Goal: Task Accomplishment & Management: Complete application form

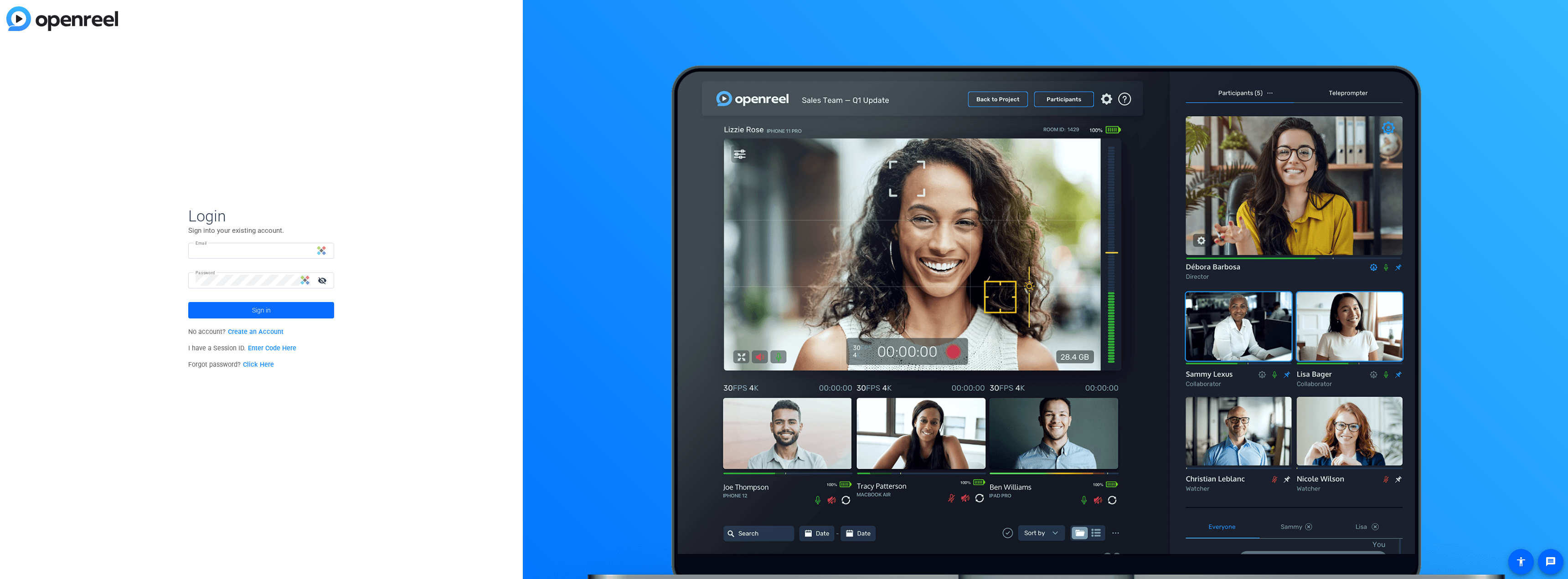
type input "[PERSON_NAME][EMAIL_ADDRESS][PERSON_NAME][DOMAIN_NAME]"
click at [309, 313] on span at bounding box center [261, 310] width 146 height 22
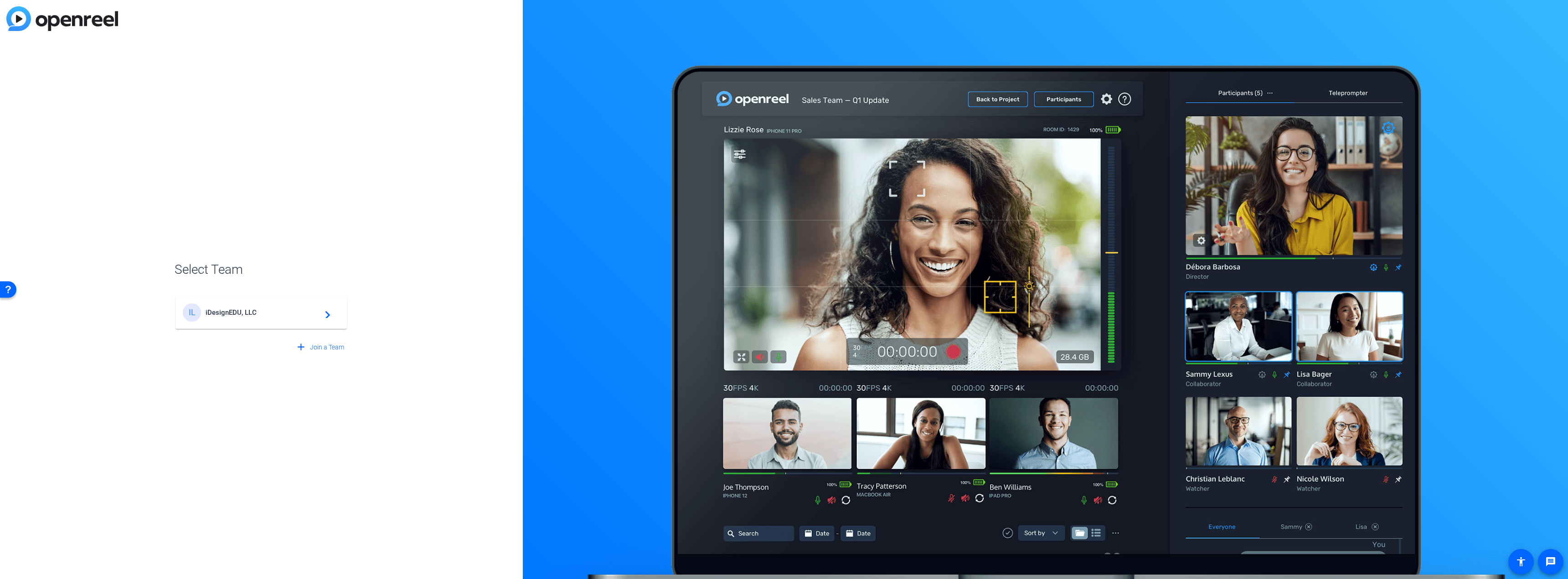
click at [306, 312] on span "iDesignEDU, LLC" at bounding box center [262, 312] width 114 height 8
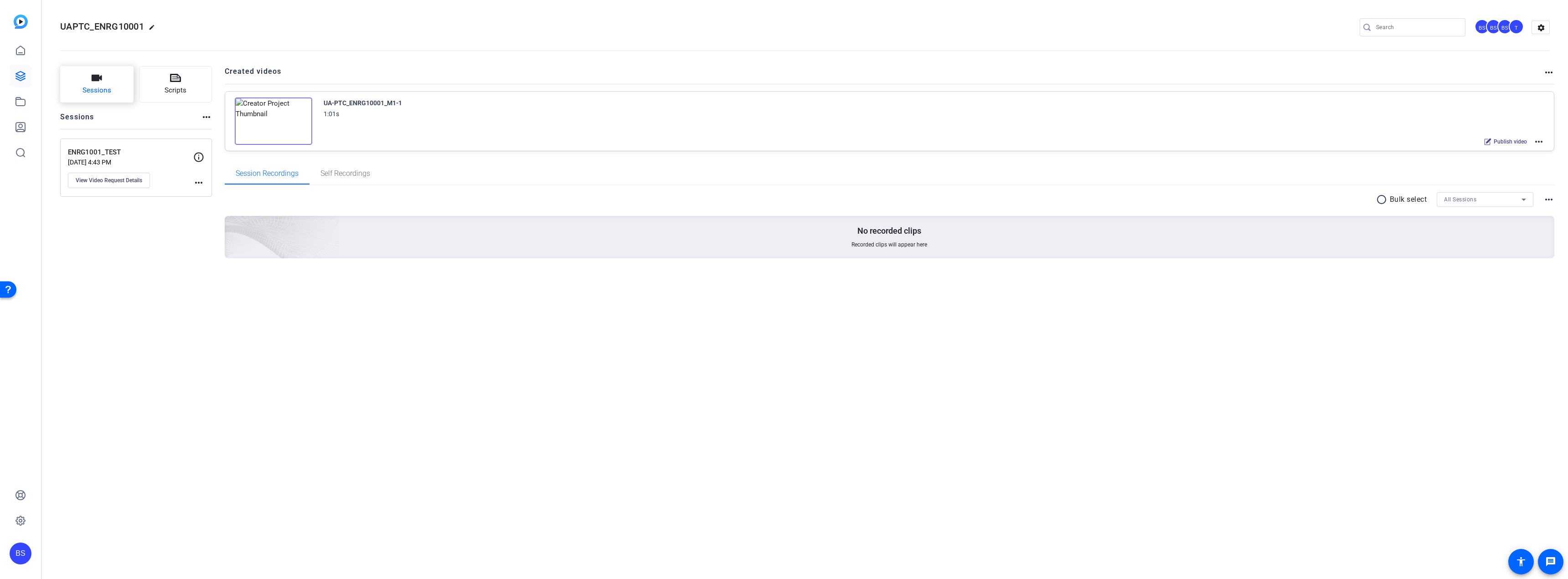
click at [117, 92] on button "Sessions" at bounding box center [97, 85] width 74 height 36
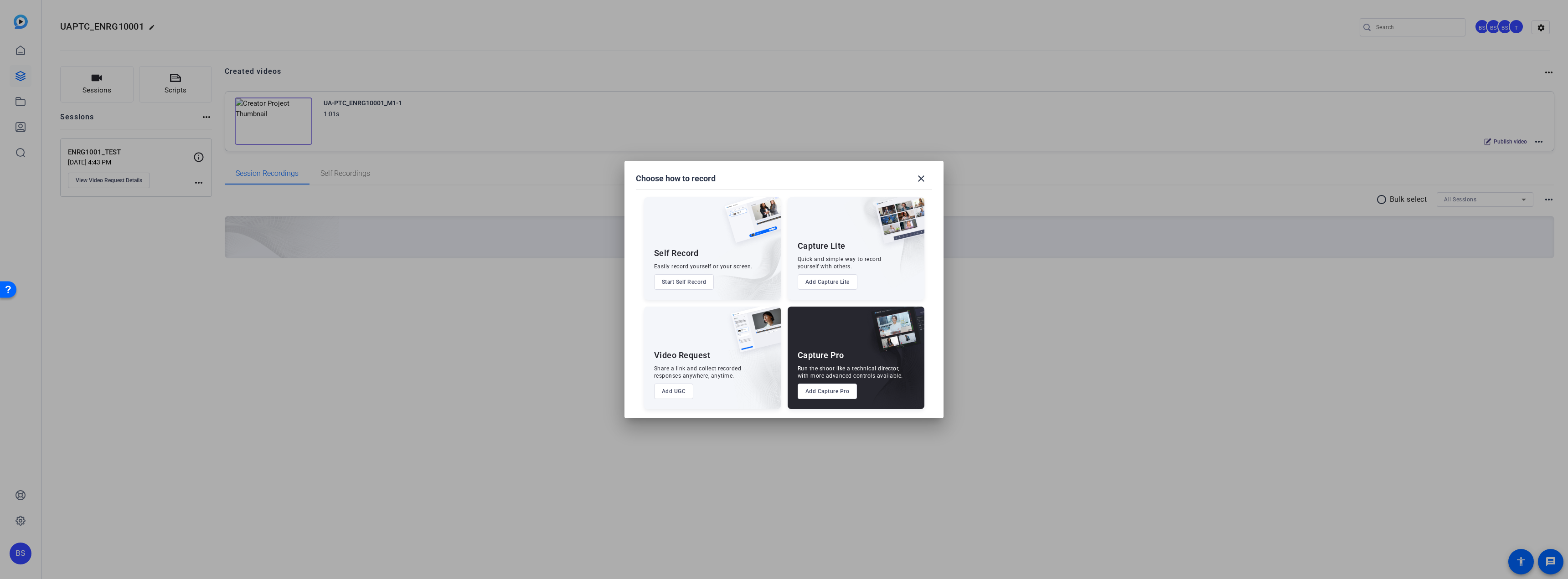
click at [677, 392] on button "Add UGC" at bounding box center [674, 391] width 40 height 15
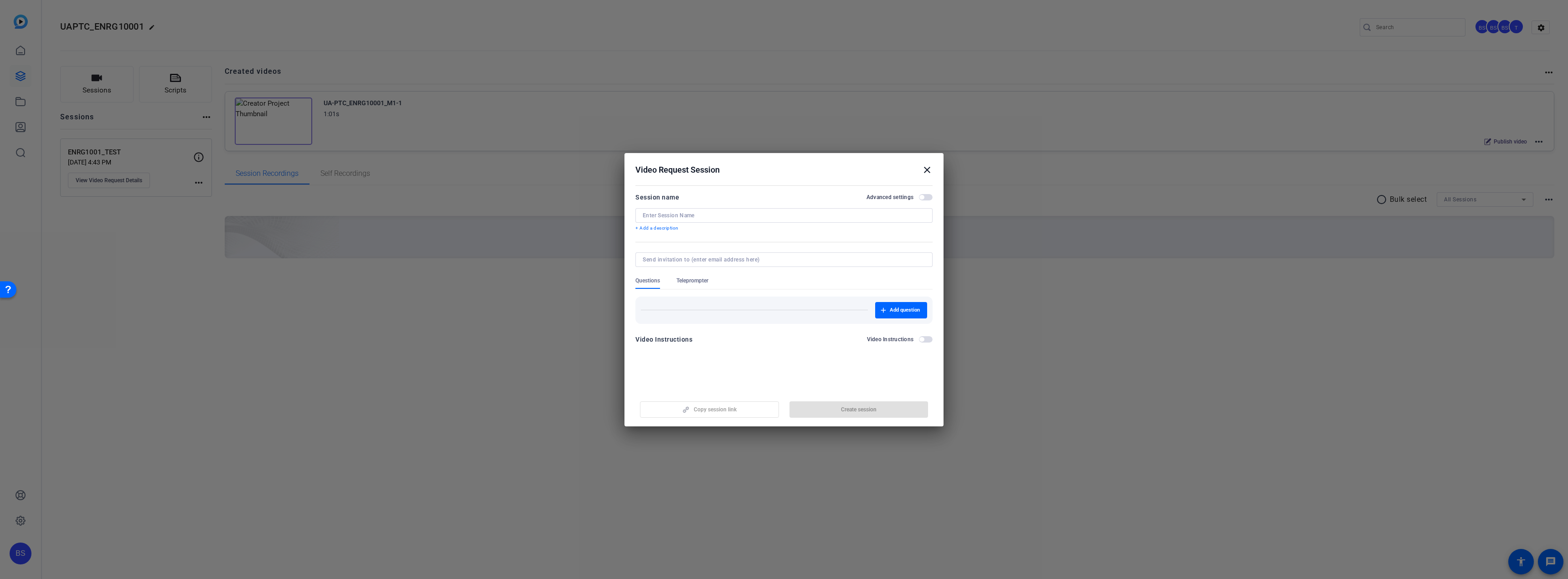
click at [704, 213] on input at bounding box center [784, 215] width 282 height 7
type input "M1-1"
drag, startPoint x: 676, startPoint y: 209, endPoint x: 635, endPoint y: 212, distance: 41.1
click at [635, 212] on div "M1-1" at bounding box center [784, 215] width 297 height 15
drag, startPoint x: 673, startPoint y: 215, endPoint x: 617, endPoint y: 218, distance: 56.1
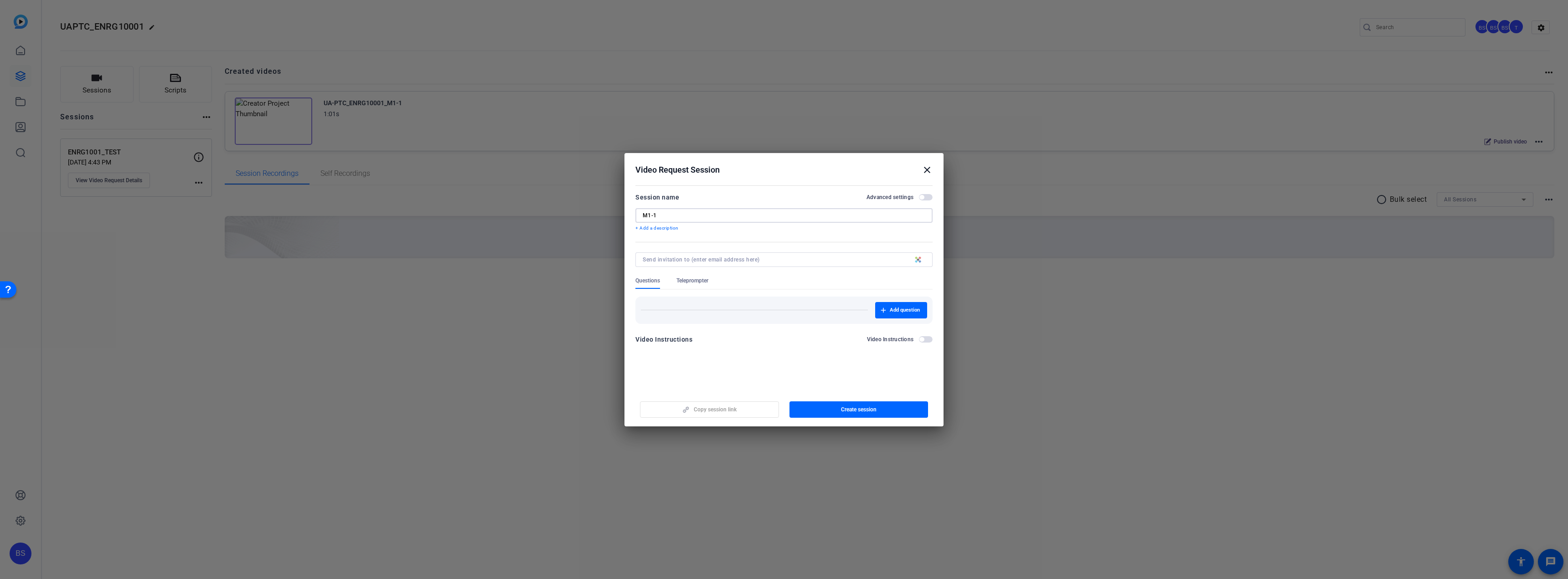
click at [617, 218] on div "Choose how to record close Self Record Easily record yourself or your screen. S…" at bounding box center [784, 290] width 1568 height 579
click at [864, 413] on span "button" at bounding box center [859, 409] width 139 height 22
click at [930, 170] on mat-icon "close" at bounding box center [927, 170] width 11 height 11
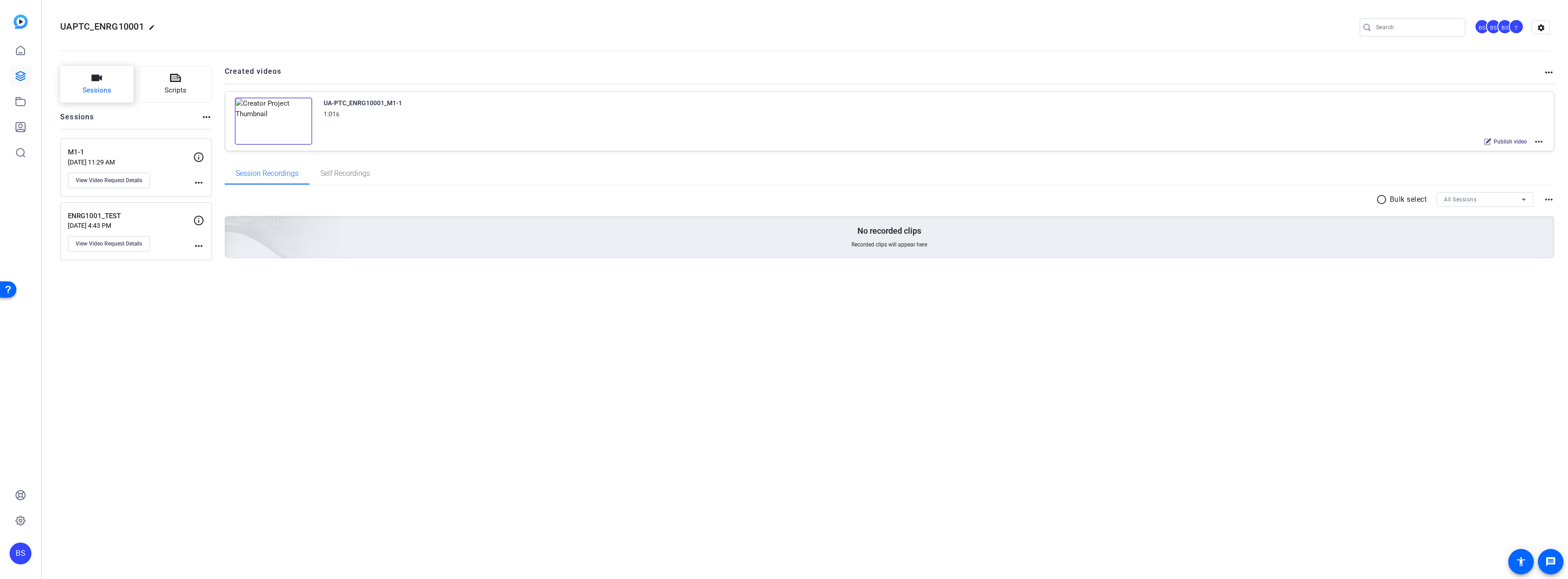
click at [113, 88] on button "Sessions" at bounding box center [97, 85] width 74 height 36
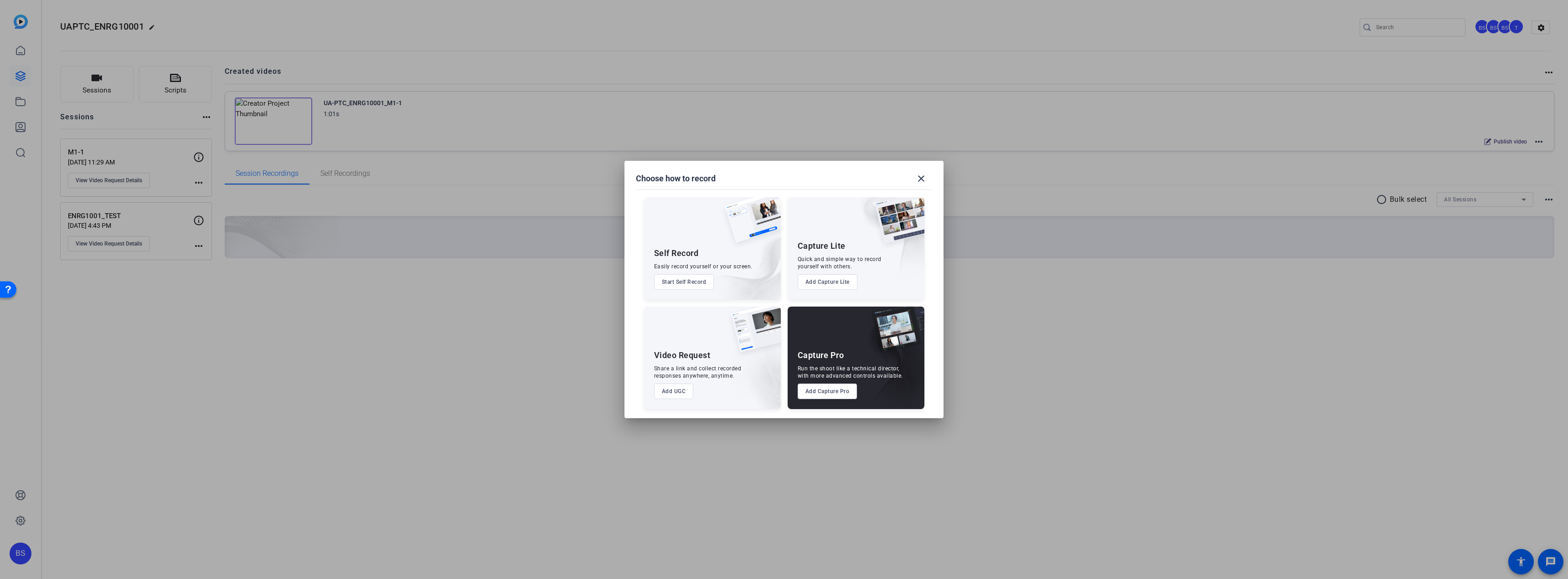
click at [685, 390] on button "Add UGC" at bounding box center [674, 391] width 40 height 15
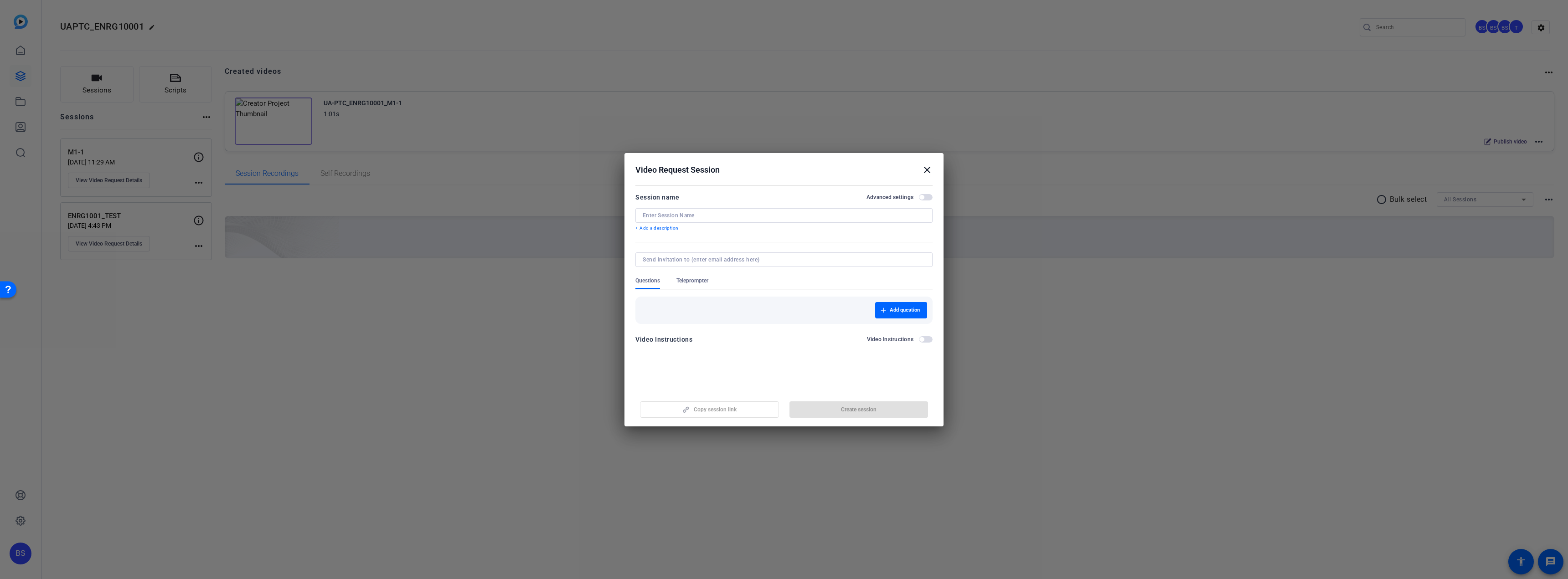
click at [683, 211] on div at bounding box center [784, 215] width 282 height 15
paste input "[URL][DOMAIN_NAME]"
drag, startPoint x: 794, startPoint y: 215, endPoint x: 625, endPoint y: 217, distance: 169.0
click at [625, 217] on mat-dialog-content "Session name Advanced settings [URL][DOMAIN_NAME] + Add a description Questions…" at bounding box center [784, 271] width 319 height 178
type input "M1-2"
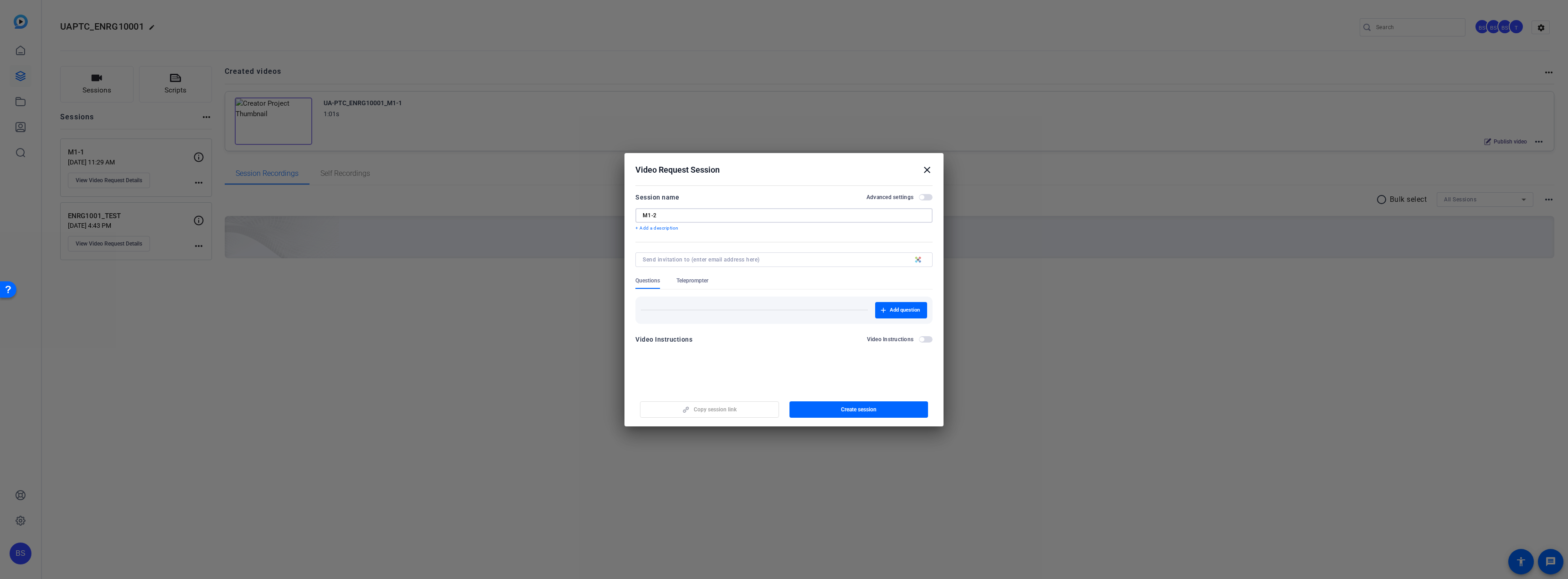
click at [856, 411] on span "Create session" at bounding box center [859, 409] width 35 height 7
click at [926, 168] on mat-icon "close" at bounding box center [927, 170] width 11 height 11
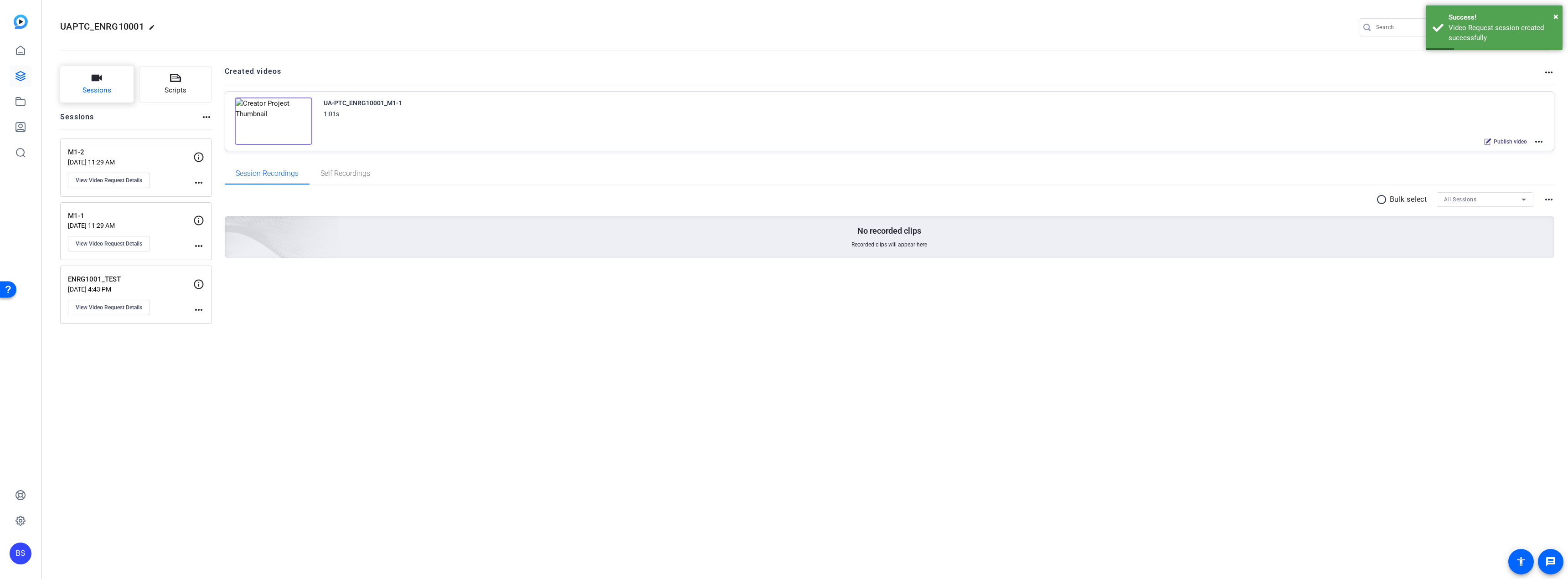
click at [100, 81] on icon "button" at bounding box center [97, 78] width 11 height 11
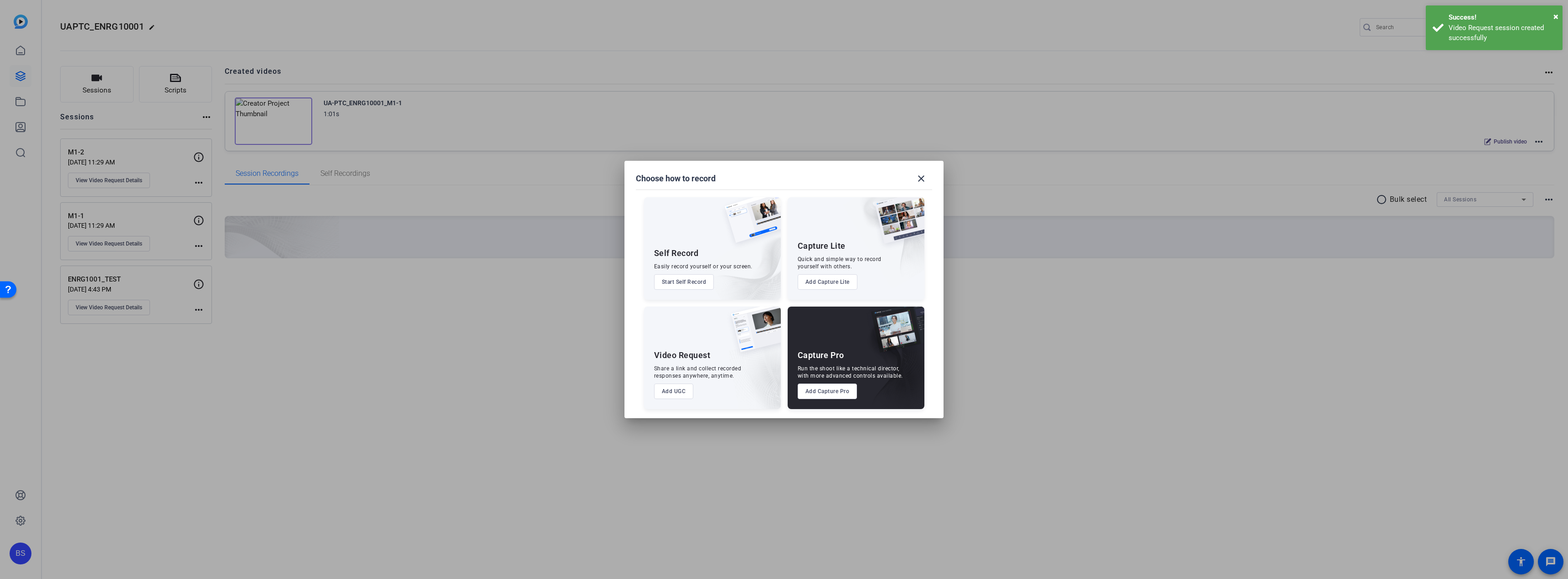
click at [674, 389] on button "Add UGC" at bounding box center [674, 391] width 40 height 15
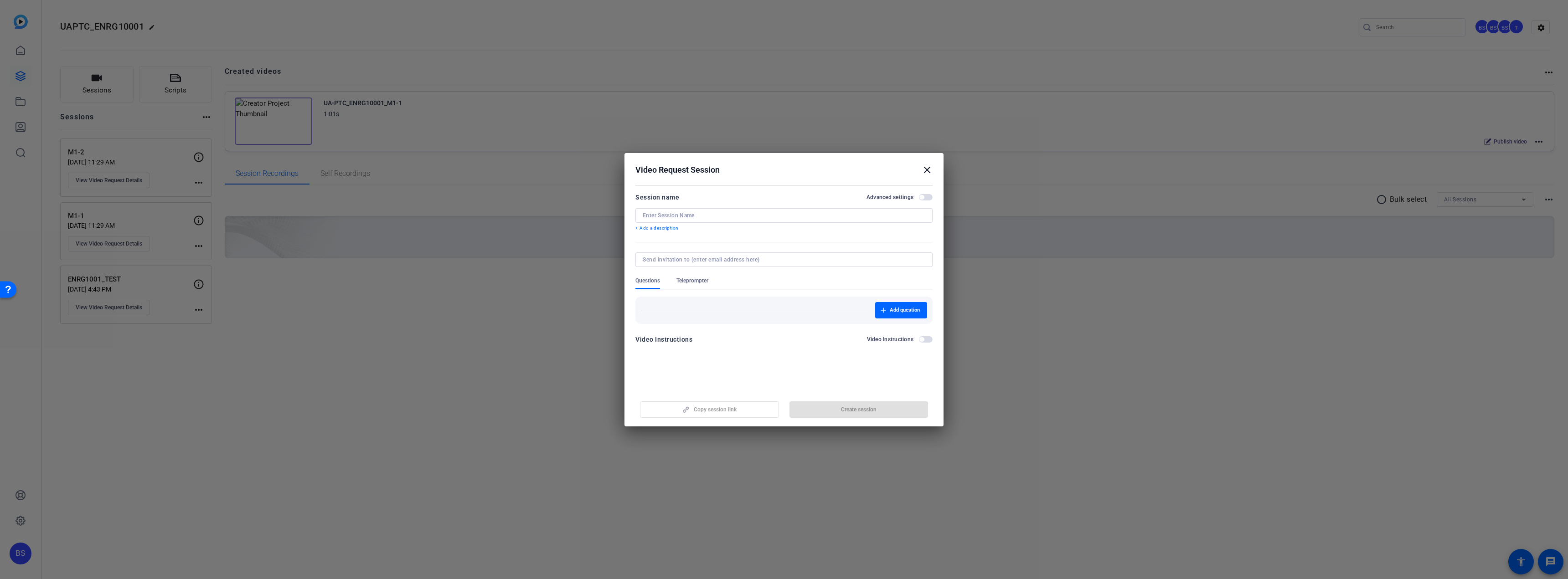
click at [724, 211] on div at bounding box center [784, 215] width 282 height 15
type input "M2-1"
click at [886, 407] on span "button" at bounding box center [859, 409] width 139 height 22
click at [925, 168] on mat-icon "close" at bounding box center [927, 170] width 11 height 11
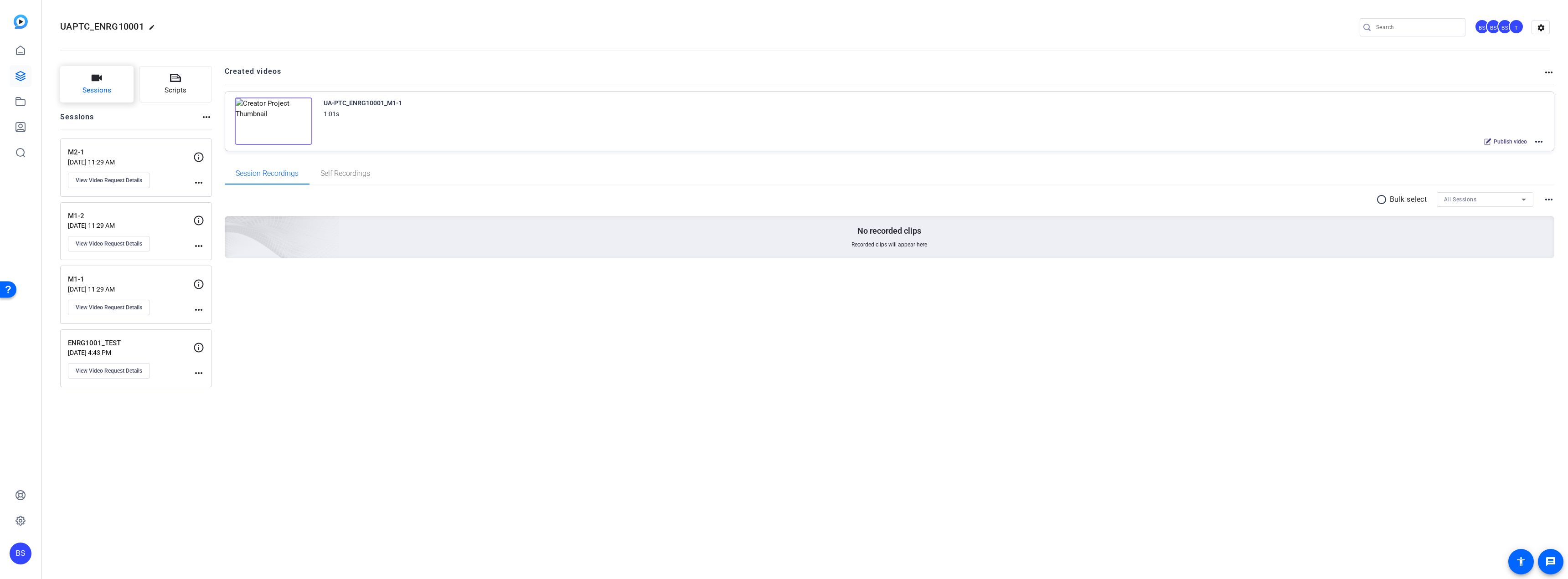
click at [101, 83] on icon "button" at bounding box center [97, 78] width 11 height 11
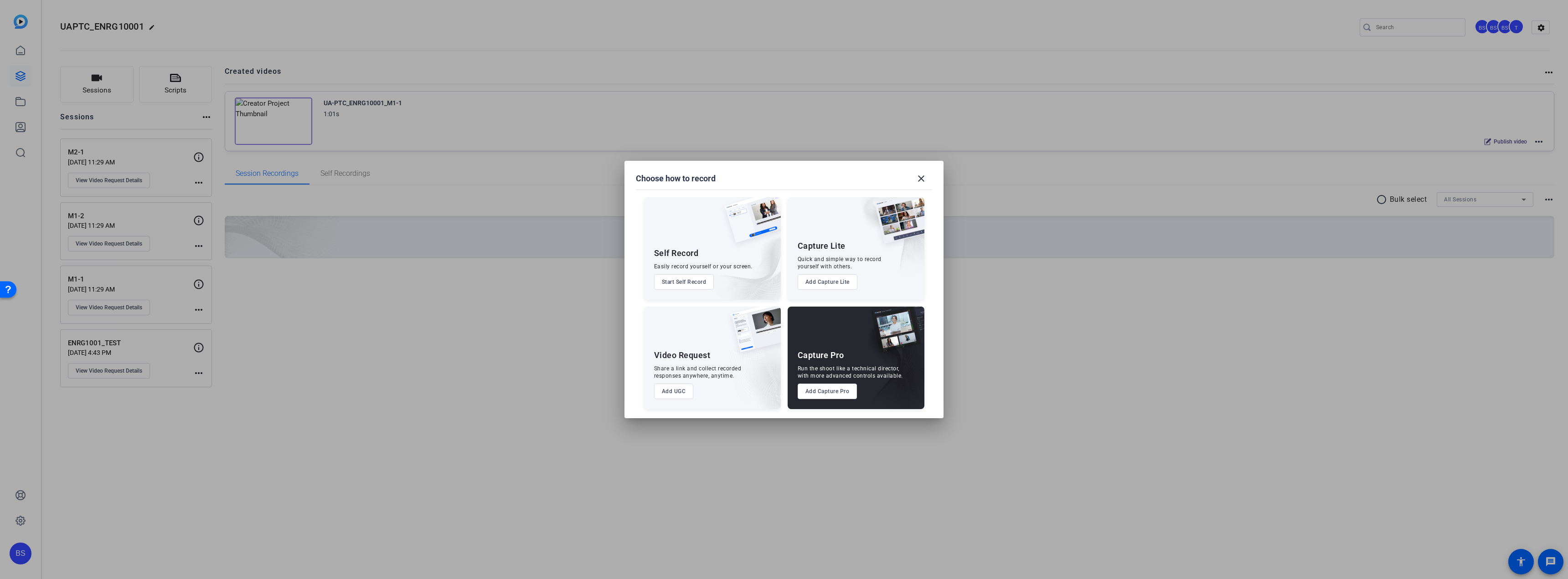
click at [679, 392] on button "Add UGC" at bounding box center [674, 391] width 40 height 15
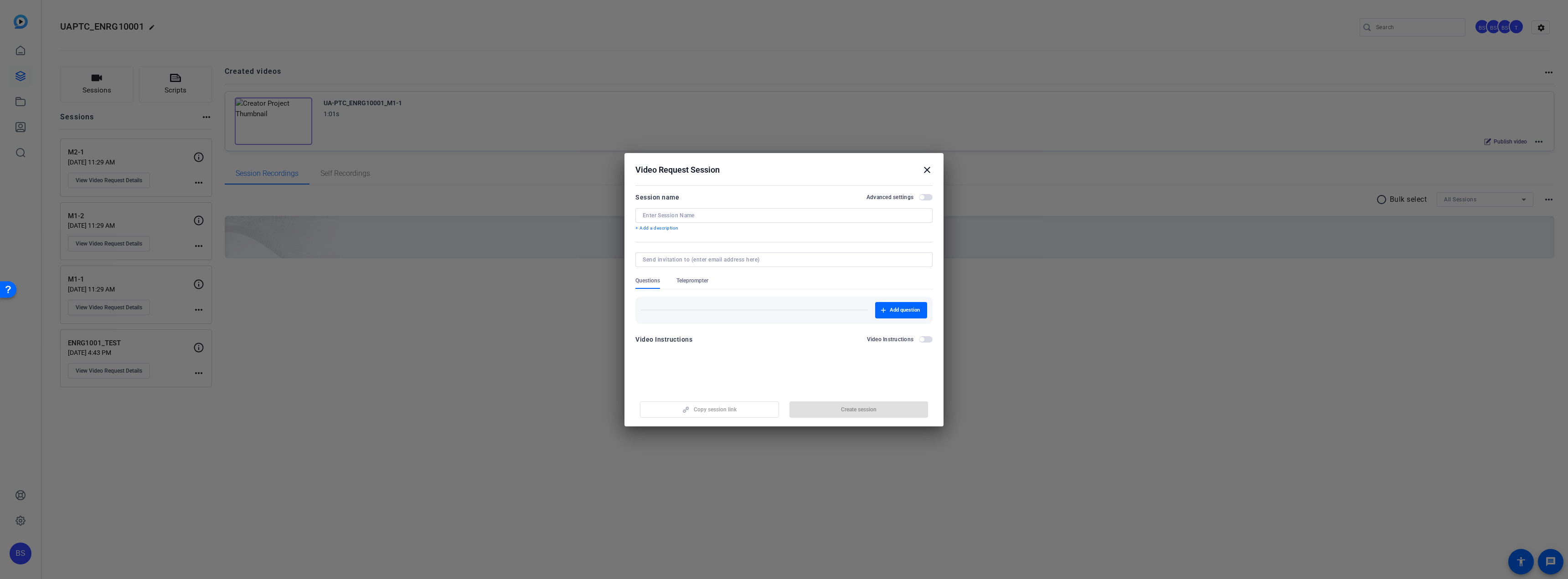
click at [687, 213] on input at bounding box center [784, 215] width 282 height 7
type input "M2-2"
click at [849, 411] on span "Create session" at bounding box center [859, 409] width 35 height 7
click at [931, 169] on mat-icon "close" at bounding box center [927, 170] width 11 height 11
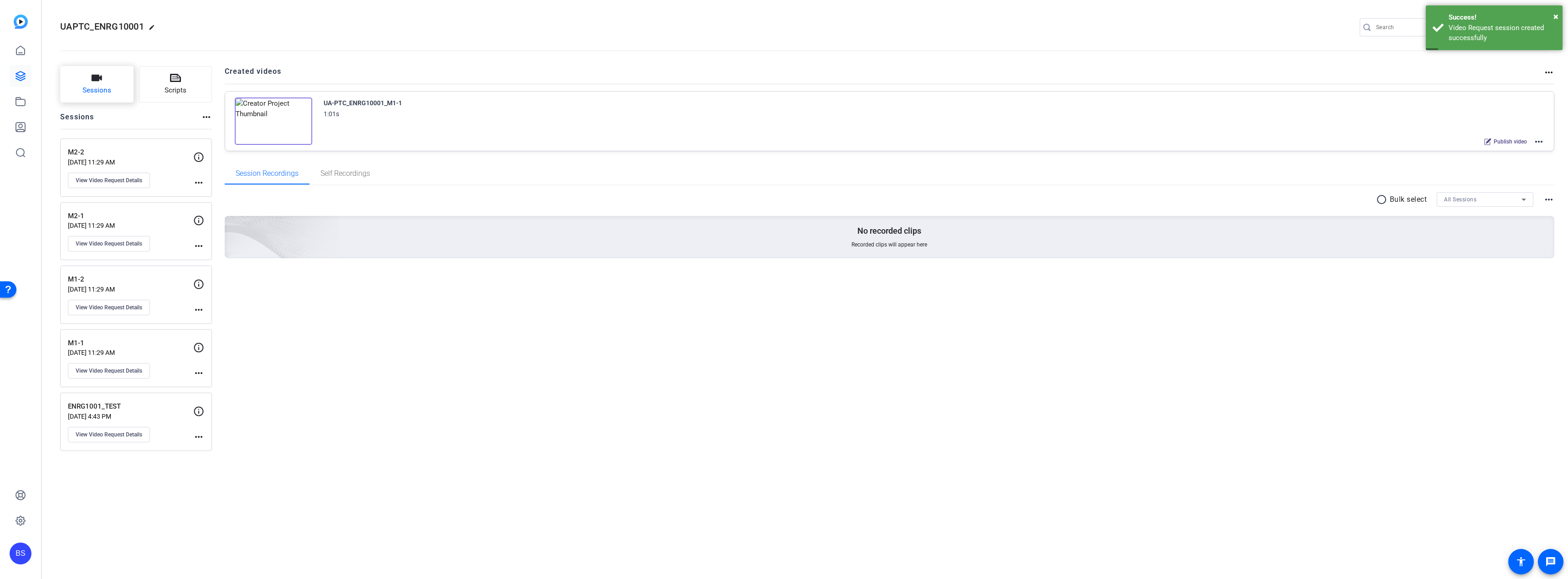
click at [86, 82] on button "Sessions" at bounding box center [97, 85] width 74 height 36
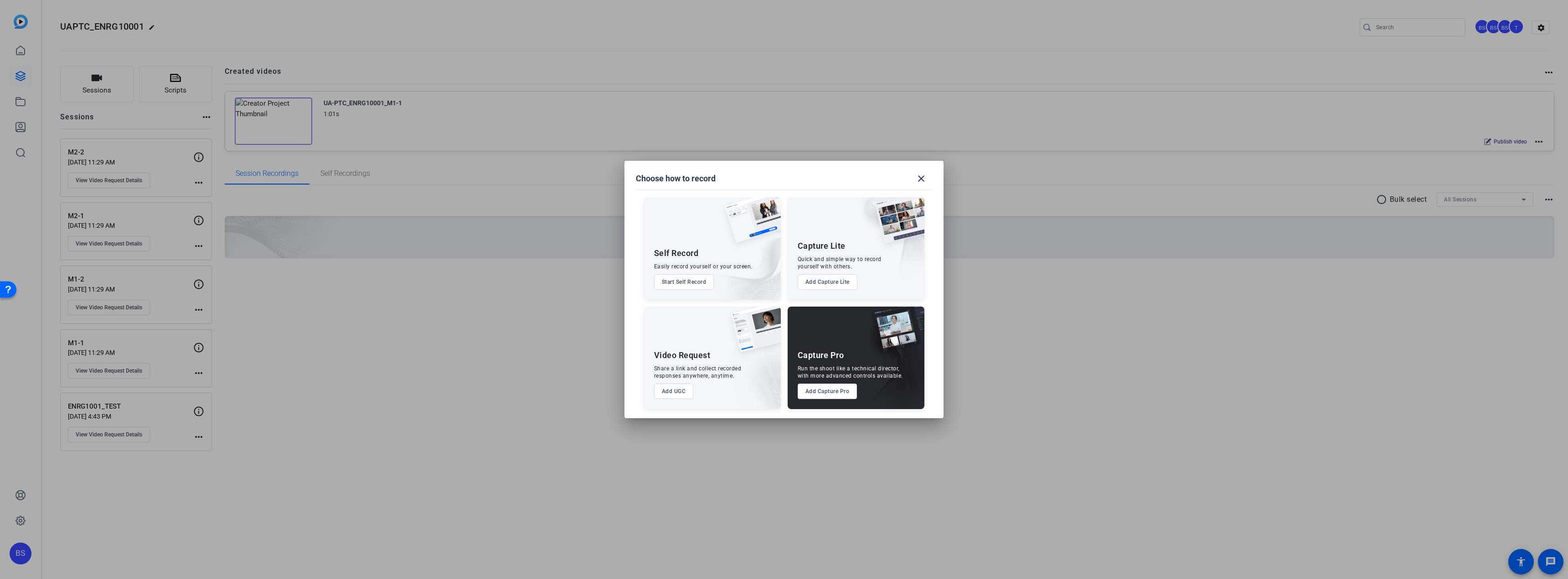
click at [678, 392] on button "Add UGC" at bounding box center [674, 391] width 40 height 15
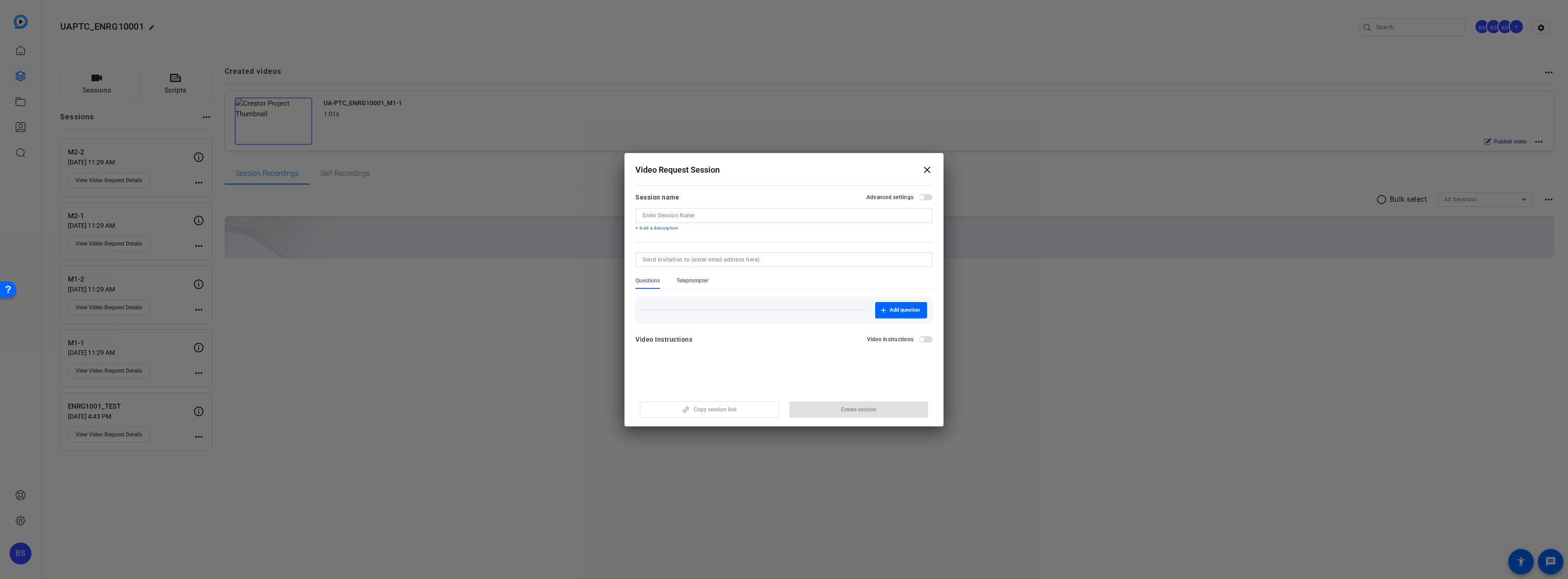
click at [691, 218] on input at bounding box center [784, 215] width 282 height 7
type input "M3-1"
click at [839, 404] on span "button" at bounding box center [859, 409] width 139 height 22
click at [924, 168] on mat-icon "close" at bounding box center [927, 170] width 11 height 11
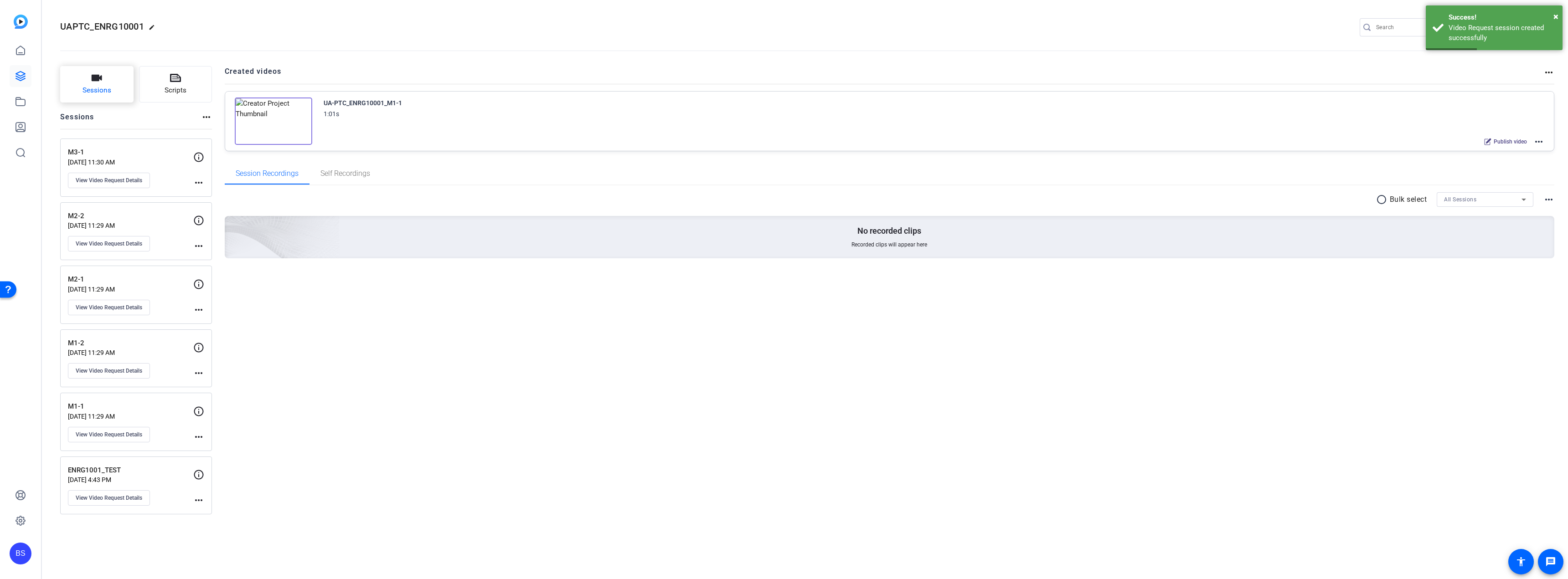
click at [103, 79] on button "Sessions" at bounding box center [97, 85] width 74 height 36
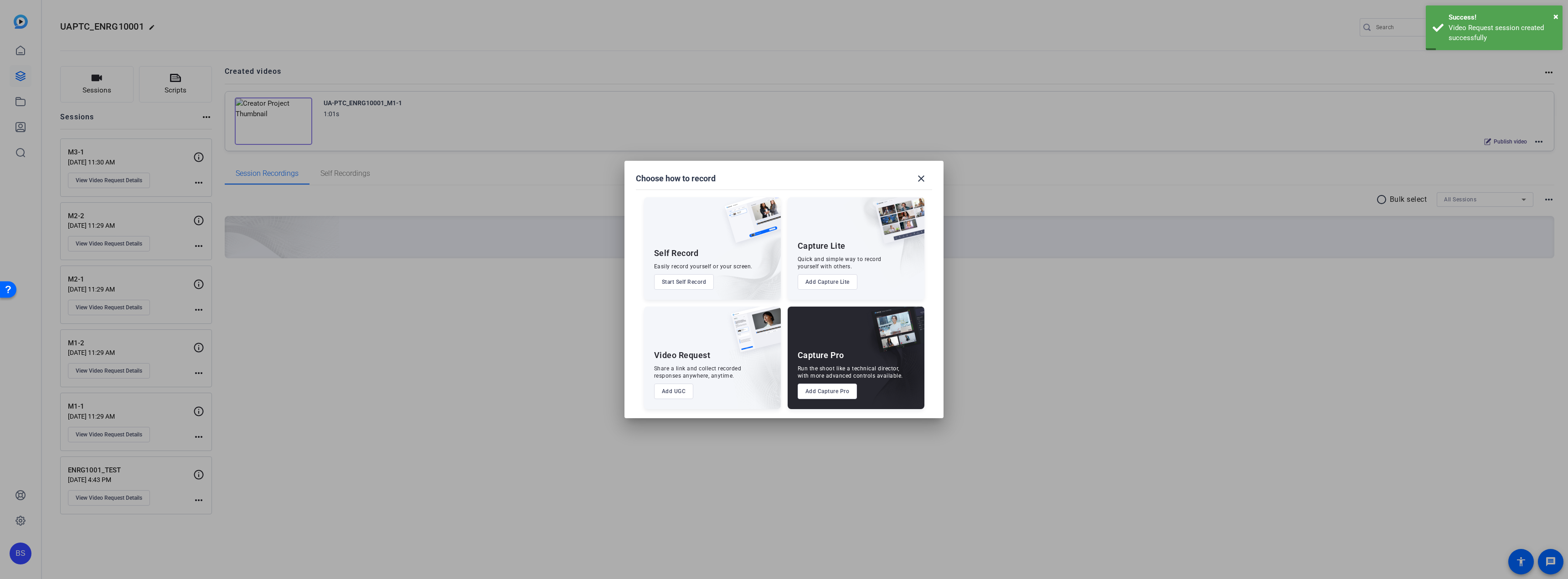
click at [673, 389] on button "Add UGC" at bounding box center [674, 391] width 40 height 15
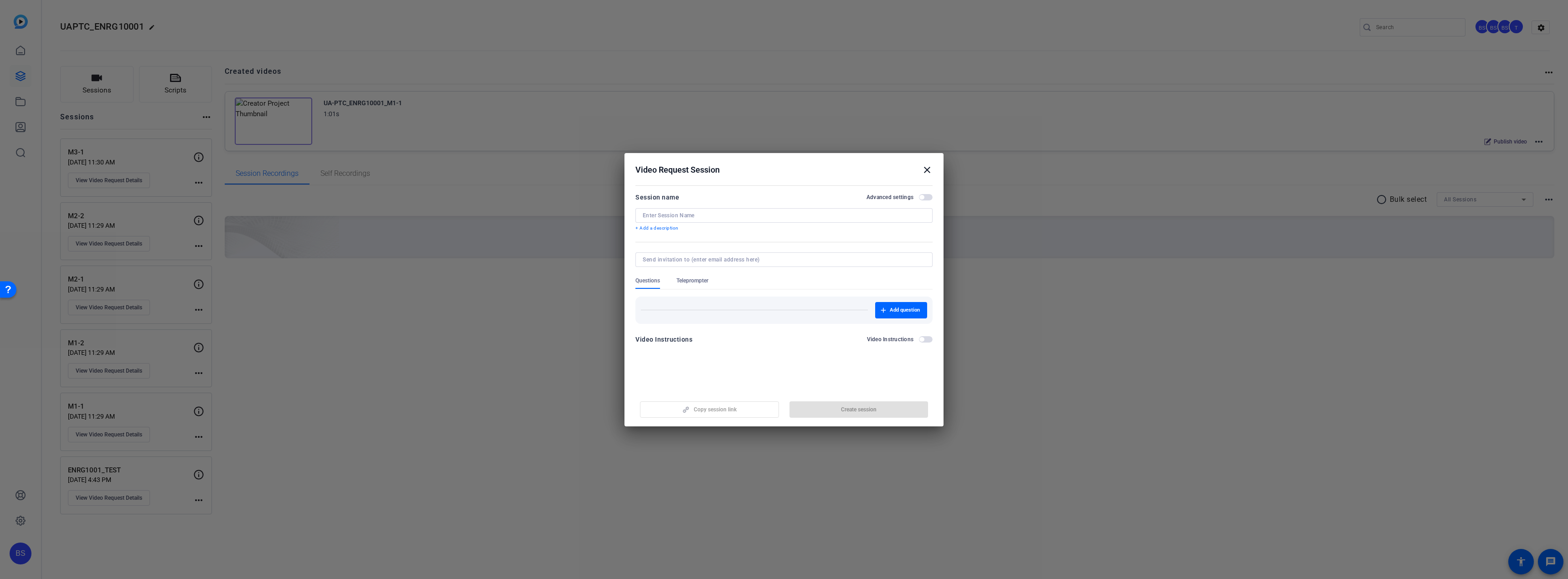
click at [693, 215] on input at bounding box center [784, 215] width 282 height 7
type input "M3-2"
click at [867, 409] on span "Create session" at bounding box center [859, 409] width 35 height 7
click at [927, 171] on mat-icon "close" at bounding box center [927, 170] width 11 height 11
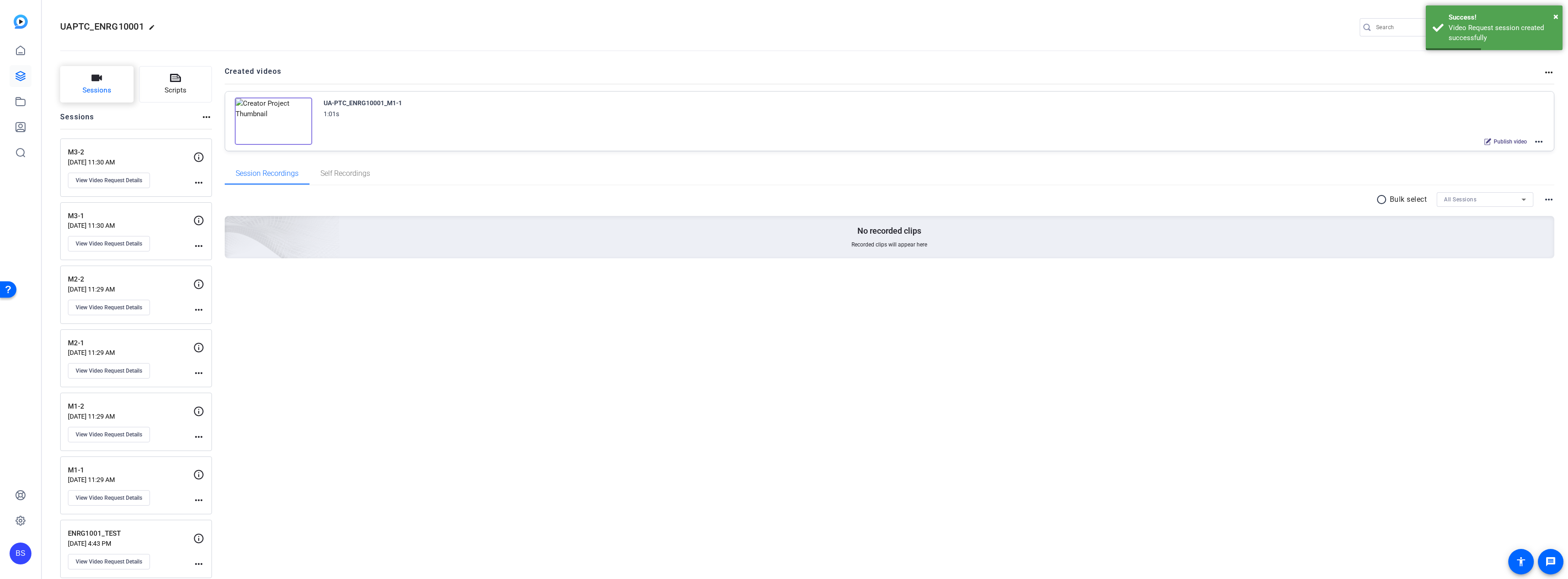
click at [100, 77] on icon "button" at bounding box center [97, 78] width 10 height 6
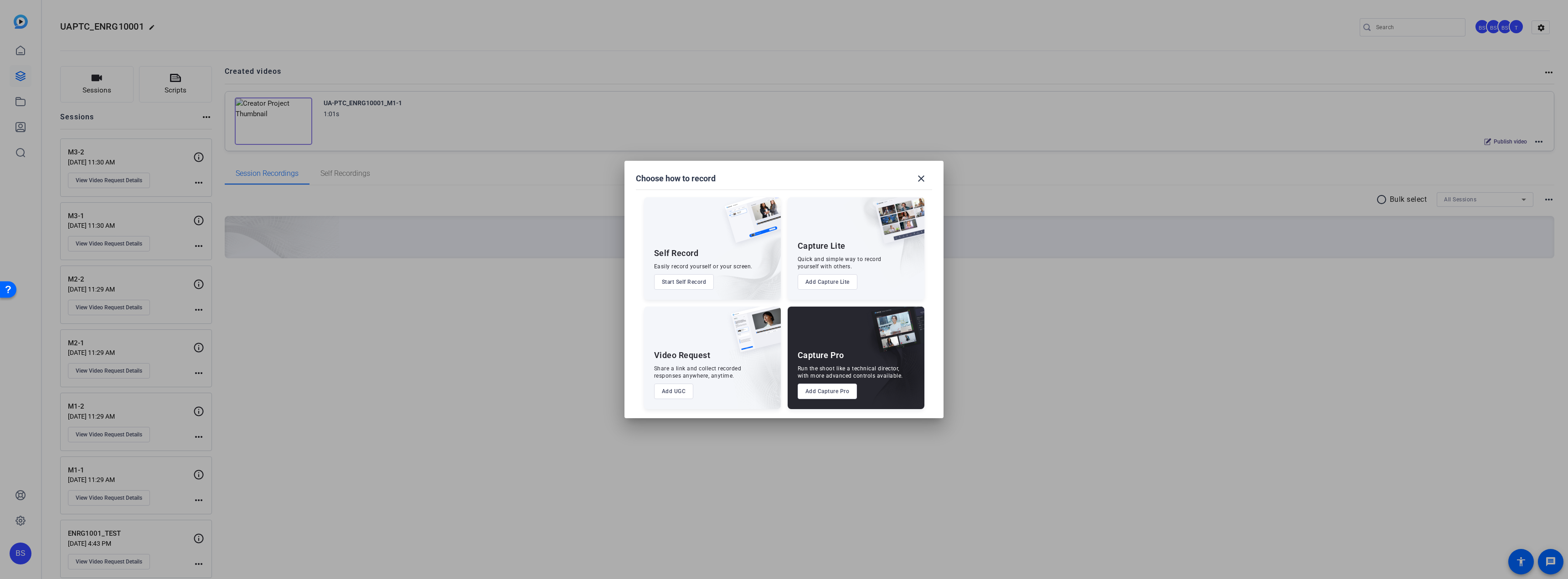
click at [671, 393] on button "Add UGC" at bounding box center [674, 391] width 40 height 15
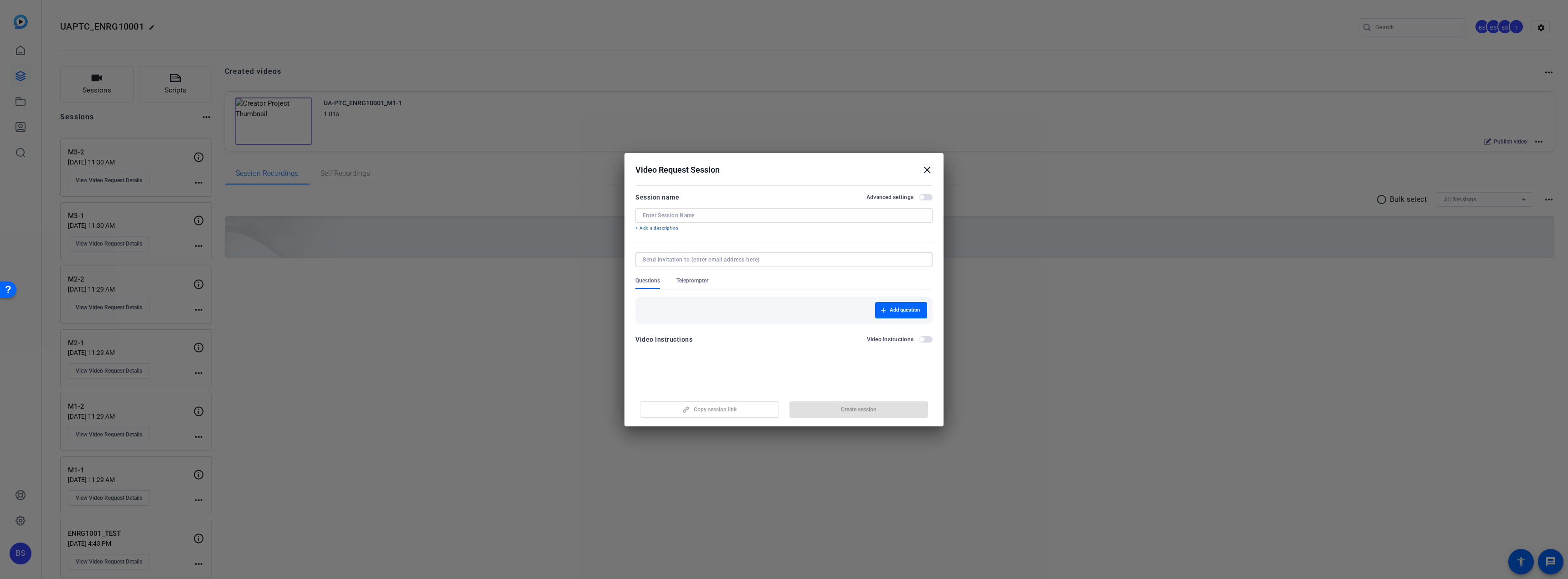
click at [673, 210] on div at bounding box center [784, 215] width 282 height 15
type input "M4-1"
click at [852, 407] on span "Create session" at bounding box center [859, 409] width 35 height 7
click at [927, 167] on mat-icon "close" at bounding box center [927, 170] width 11 height 11
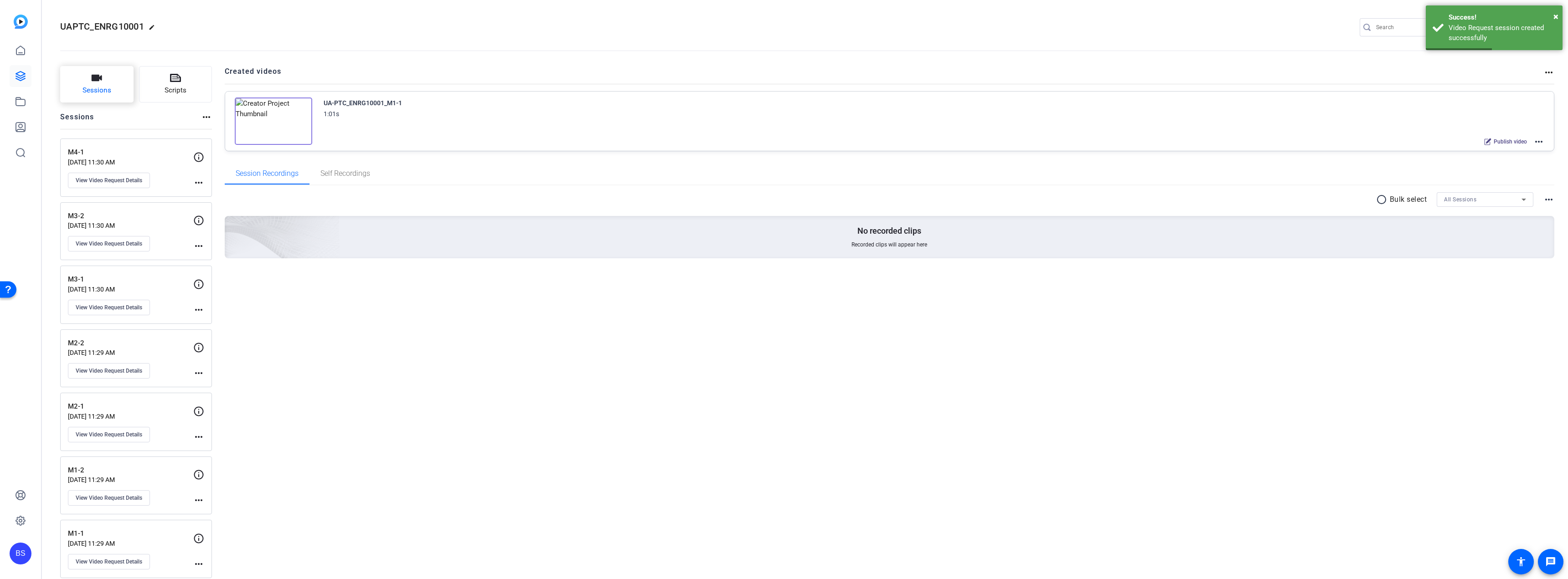
click at [113, 83] on button "Sessions" at bounding box center [97, 85] width 74 height 36
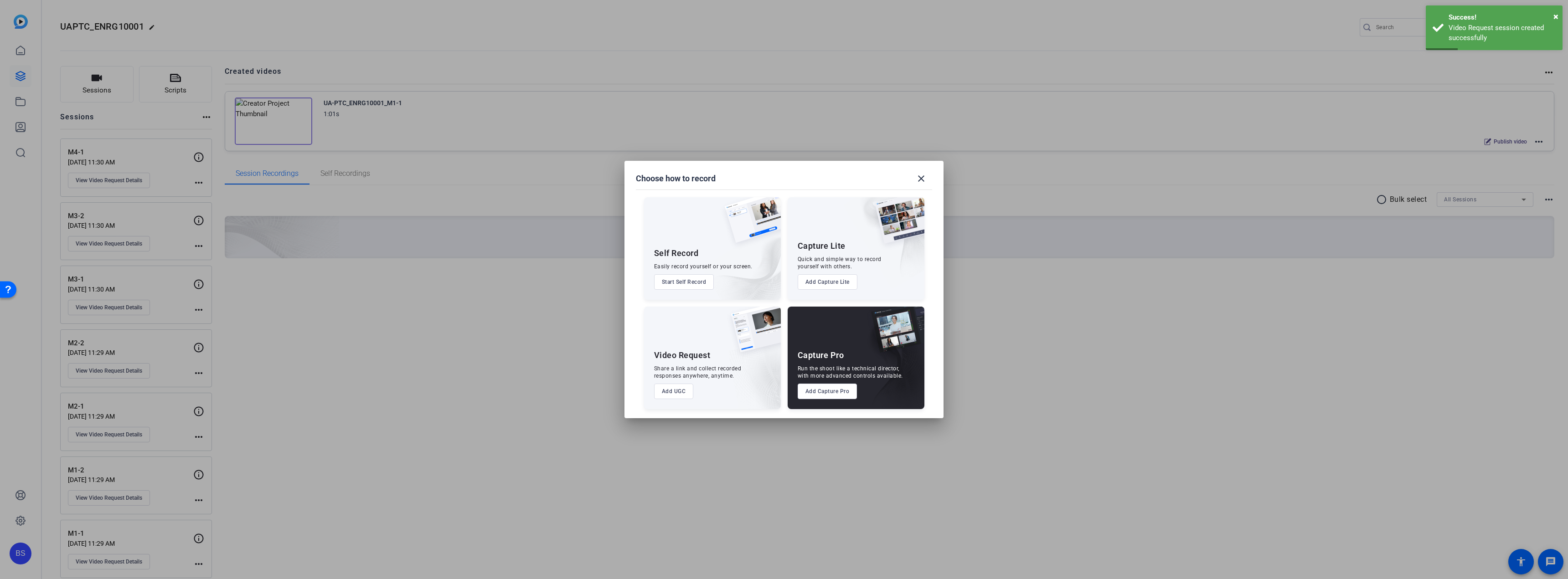
click at [660, 395] on button "Add UGC" at bounding box center [674, 391] width 40 height 15
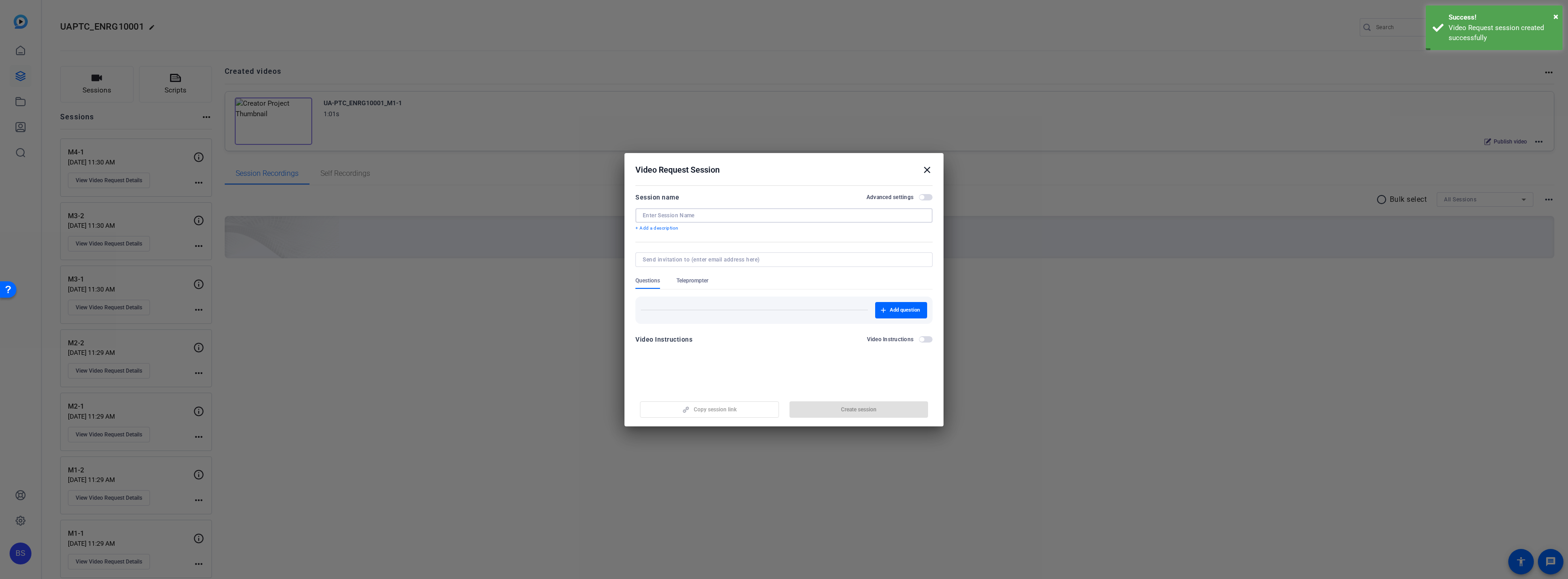
click at [723, 215] on input at bounding box center [784, 215] width 282 height 7
type input "M4-2"
click at [886, 410] on span "button" at bounding box center [859, 409] width 139 height 22
click at [925, 169] on mat-icon "close" at bounding box center [927, 170] width 11 height 11
